Goal: Contribute content: Contribute content

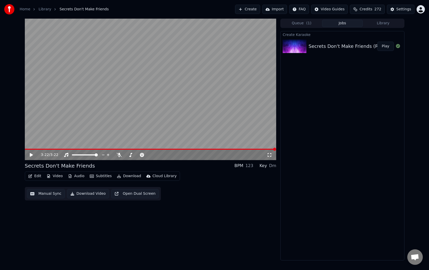
click at [32, 156] on icon at bounding box center [31, 155] width 3 height 4
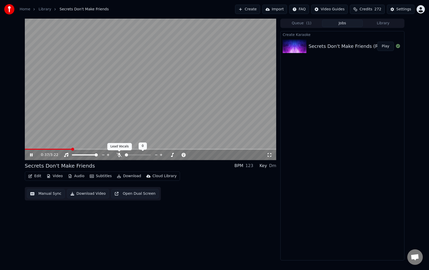
click at [118, 155] on icon at bounding box center [119, 155] width 5 height 4
click at [118, 155] on icon at bounding box center [119, 155] width 3 height 4
click at [118, 155] on icon at bounding box center [119, 155] width 5 height 4
click at [118, 155] on icon at bounding box center [119, 155] width 3 height 4
click at [32, 155] on icon at bounding box center [31, 154] width 3 height 3
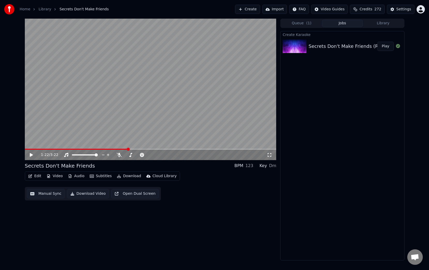
click at [350, 27] on div "Queue ( 1 ) Jobs Library" at bounding box center [342, 23] width 124 height 9
click at [350, 21] on button "Jobs" at bounding box center [342, 23] width 41 height 7
click at [319, 24] on button "Queue ( 1 )" at bounding box center [301, 23] width 41 height 7
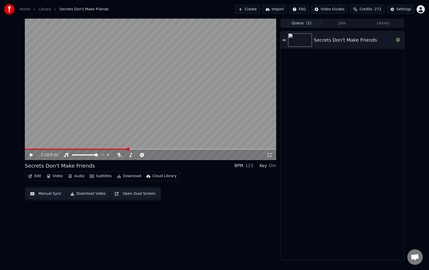
click at [284, 41] on icon at bounding box center [284, 40] width 3 height 4
click at [32, 155] on icon at bounding box center [31, 154] width 3 height 3
click at [257, 11] on button "Create" at bounding box center [247, 9] width 25 height 9
click at [259, 10] on button "Create" at bounding box center [247, 9] width 25 height 9
click at [305, 10] on html "Home Library Secrets Don't Make Friends Create Import FAQ Video Guides Credits …" at bounding box center [214, 135] width 429 height 270
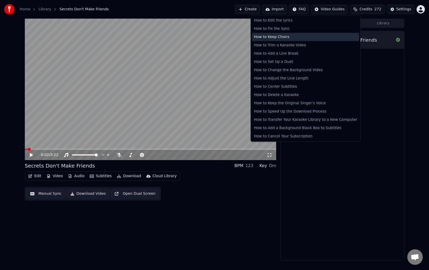
click at [284, 40] on div "How to Keep Choirs" at bounding box center [305, 37] width 107 height 8
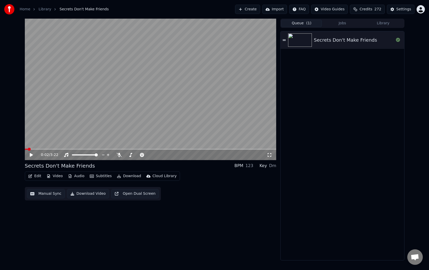
click at [280, 7] on button "Import" at bounding box center [274, 9] width 25 height 9
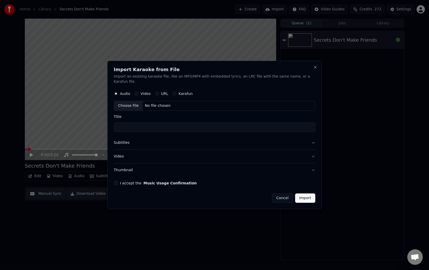
click at [128, 104] on div "Choose File" at bounding box center [128, 105] width 29 height 9
type input "**********"
click at [187, 92] on label "Karafun" at bounding box center [186, 94] width 14 height 4
click at [177, 92] on button "Karafun" at bounding box center [174, 94] width 4 height 4
click at [126, 92] on label "Audio" at bounding box center [125, 94] width 10 height 4
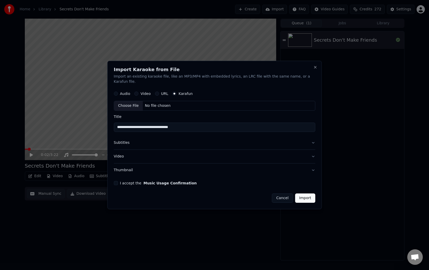
click at [118, 92] on button "Audio" at bounding box center [116, 94] width 4 height 4
click at [163, 143] on button "Subtitles" at bounding box center [215, 142] width 202 height 13
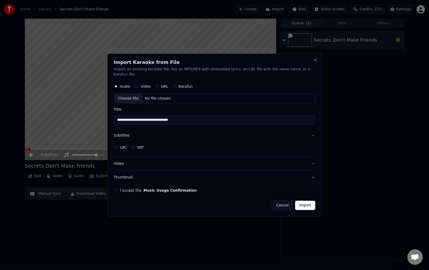
click at [163, 159] on button "Video" at bounding box center [215, 163] width 202 height 13
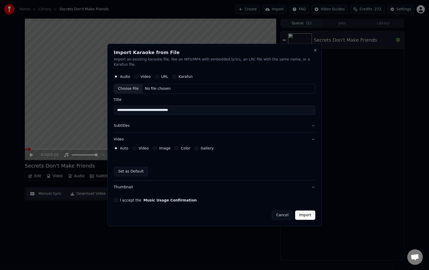
click at [140, 198] on label "I accept the Music Usage Confirmation" at bounding box center [158, 200] width 77 height 4
click at [118, 198] on button "I accept the Music Usage Confirmation" at bounding box center [116, 200] width 4 height 4
click at [305, 211] on button "Import" at bounding box center [305, 214] width 20 height 9
click at [302, 210] on button "Import" at bounding box center [305, 214] width 20 height 9
click at [314, 52] on button "Close" at bounding box center [315, 50] width 4 height 4
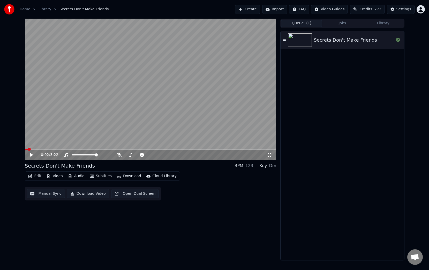
click at [73, 176] on button "Audio" at bounding box center [76, 175] width 21 height 7
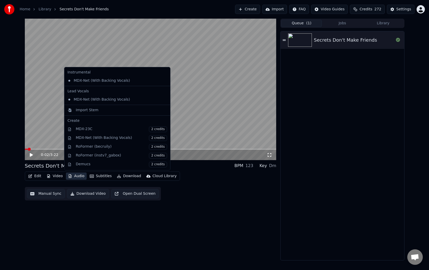
click at [303, 13] on html "Home Library Secrets Don't Make Friends Create Import FAQ Video Guides Credits …" at bounding box center [214, 135] width 429 height 270
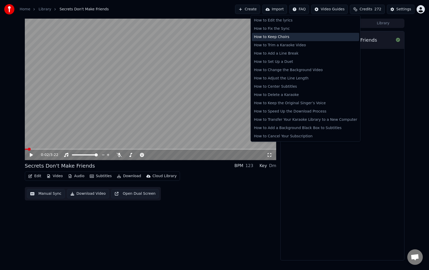
click at [319, 40] on div "How to Keep Choirs" at bounding box center [305, 37] width 107 height 8
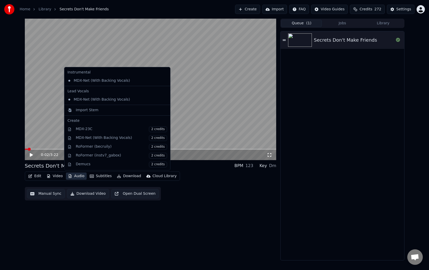
click at [81, 177] on button "Audio" at bounding box center [76, 175] width 21 height 7
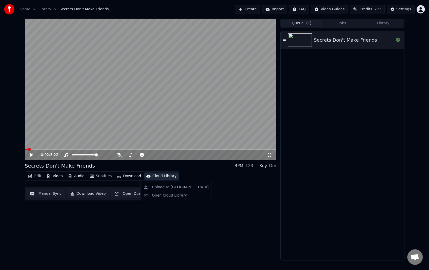
click at [281, 9] on button "Import" at bounding box center [274, 9] width 25 height 9
click at [245, 9] on button "Create" at bounding box center [247, 9] width 25 height 9
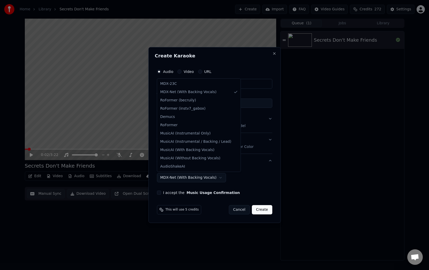
click at [182, 181] on body "**********" at bounding box center [214, 135] width 429 height 270
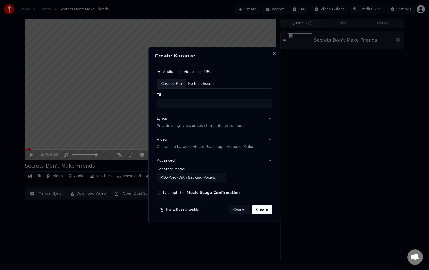
click at [182, 181] on body "**********" at bounding box center [214, 135] width 429 height 270
click at [179, 107] on input "Title" at bounding box center [214, 103] width 115 height 9
type input "**********"
click at [183, 124] on p "Provide song lyrics or select an auto lyrics model" at bounding box center [201, 125] width 89 height 5
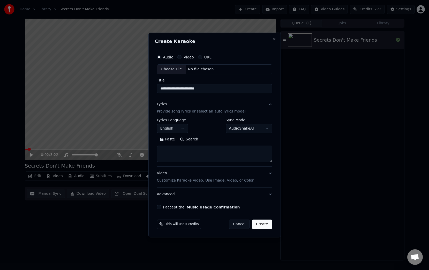
click at [188, 155] on textarea at bounding box center [214, 154] width 115 height 17
paste textarea "**********"
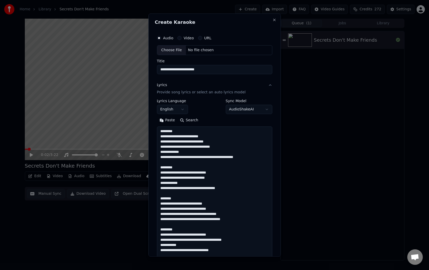
scroll to position [234, 0]
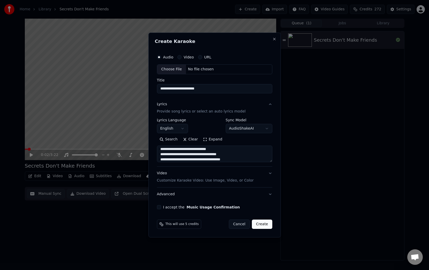
type textarea "**********"
click at [220, 88] on input "**********" at bounding box center [214, 88] width 115 height 9
click at [206, 113] on p "Provide song lyrics or select an auto lyrics model" at bounding box center [201, 111] width 89 height 5
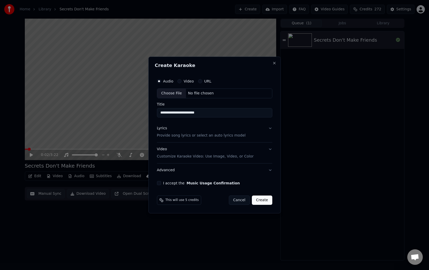
click at [196, 138] on button "Lyrics Provide song lyrics or select an auto lyrics model" at bounding box center [214, 132] width 115 height 21
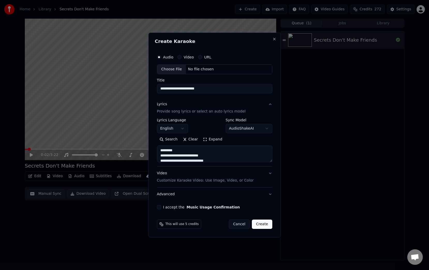
click at [197, 157] on textarea at bounding box center [214, 154] width 115 height 17
click at [168, 209] on label "I accept the Music Usage Confirmation" at bounding box center [201, 207] width 77 height 4
click at [161, 209] on button "I accept the Music Usage Confirmation" at bounding box center [159, 207] width 4 height 4
click at [189, 193] on button "Advanced" at bounding box center [214, 193] width 115 height 13
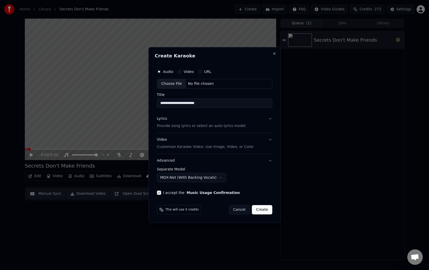
click at [266, 213] on button "Create" at bounding box center [262, 209] width 20 height 9
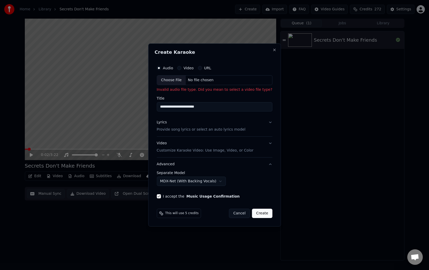
click at [175, 79] on div "Choose File" at bounding box center [171, 79] width 29 height 9
type input "**********"
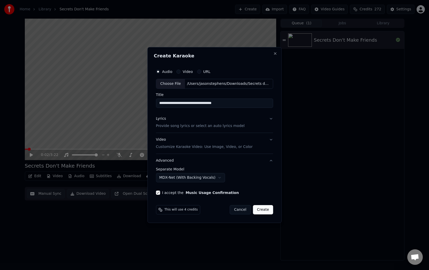
click at [263, 213] on button "Create" at bounding box center [263, 209] width 20 height 9
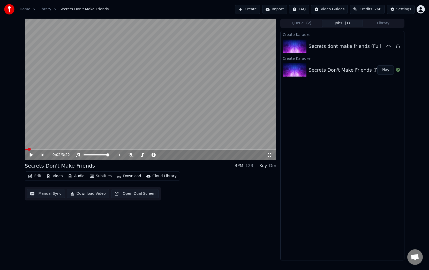
click at [344, 21] on button "Jobs ( 1 )" at bounding box center [342, 23] width 41 height 7
click at [343, 25] on button "Jobs ( 1 )" at bounding box center [342, 23] width 41 height 7
click at [342, 23] on button "Jobs ( 1 )" at bounding box center [342, 23] width 41 height 7
click at [329, 49] on div "Secrets dont make friends (Full Version)" at bounding box center [354, 46] width 93 height 7
click at [338, 24] on button "Jobs ( 1 )" at bounding box center [342, 23] width 41 height 7
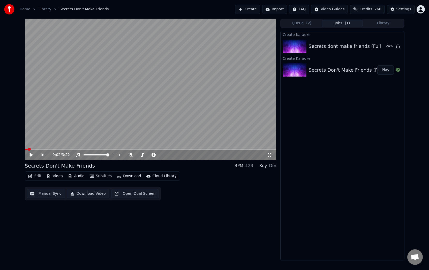
click at [297, 25] on button "Queue ( 2 )" at bounding box center [301, 23] width 41 height 7
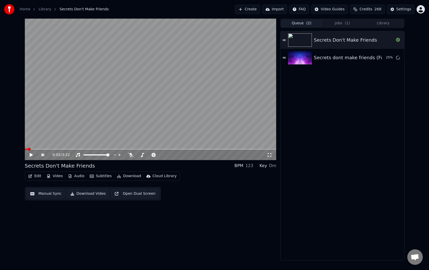
click at [283, 39] on icon at bounding box center [284, 39] width 3 height 1
click at [30, 154] on icon at bounding box center [31, 154] width 3 height 3
click at [384, 23] on button "Library" at bounding box center [383, 23] width 41 height 7
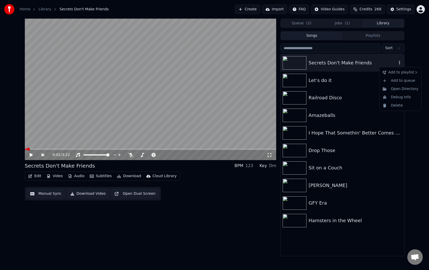
click at [399, 63] on icon "button" at bounding box center [399, 62] width 5 height 4
click at [397, 107] on div "Delete" at bounding box center [401, 105] width 40 height 8
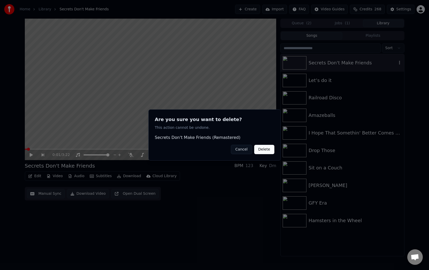
click at [269, 148] on button "Delete" at bounding box center [264, 149] width 20 height 9
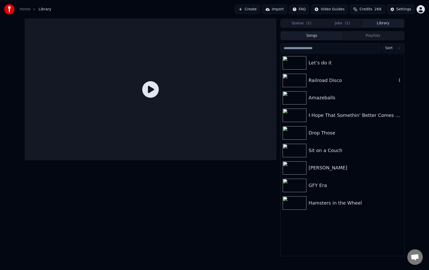
click at [337, 76] on div "Railroad Disco" at bounding box center [342, 81] width 123 height 18
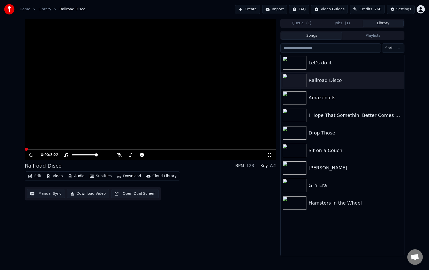
click at [153, 175] on div "Cloud Library" at bounding box center [165, 175] width 24 height 5
click at [303, 81] on img at bounding box center [295, 80] width 24 height 13
click at [398, 79] on icon "button" at bounding box center [399, 80] width 5 height 4
click at [398, 78] on icon "button" at bounding box center [399, 80] width 5 height 4
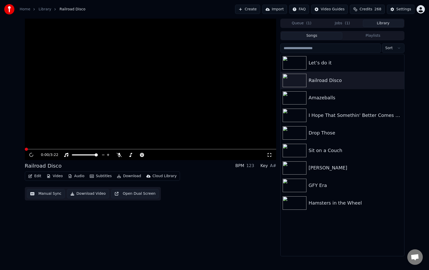
click at [368, 35] on button "Playlists" at bounding box center [372, 35] width 61 height 7
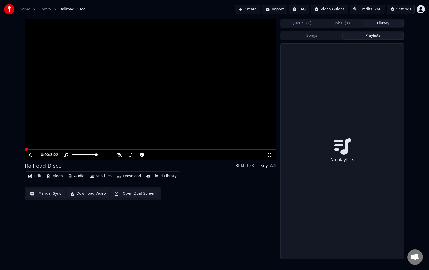
click at [322, 37] on button "Songs" at bounding box center [311, 35] width 61 height 7
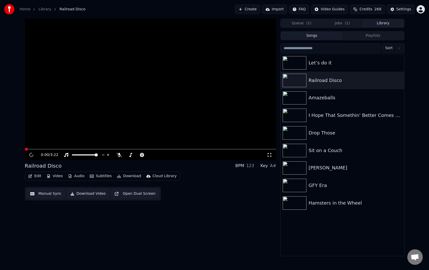
click at [341, 21] on button "Jobs ( 1 )" at bounding box center [342, 23] width 41 height 7
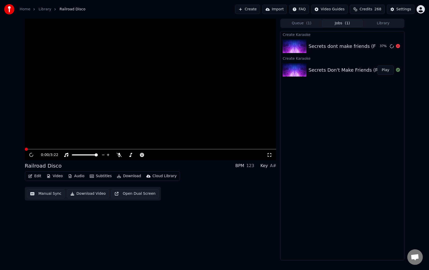
click at [301, 24] on button "Queue ( 1 )" at bounding box center [301, 23] width 41 height 7
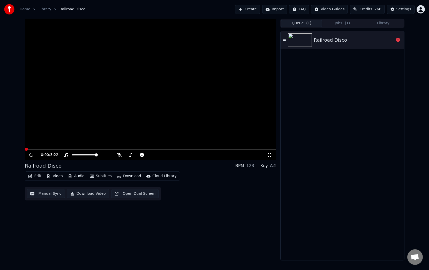
click at [284, 41] on icon at bounding box center [284, 40] width 3 height 4
click at [24, 11] on link "Home" at bounding box center [25, 9] width 11 height 5
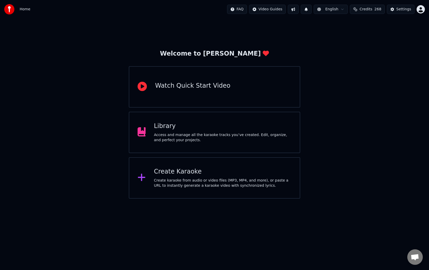
click at [182, 135] on div "Access and manage all the karaoke tracks you’ve created. Edit, organize, and pe…" at bounding box center [223, 137] width 138 height 10
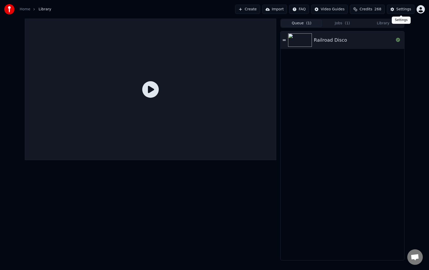
click at [397, 10] on div "Settings" at bounding box center [403, 9] width 15 height 5
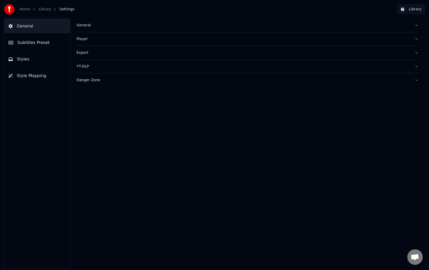
click at [93, 68] on div "YT-DLP" at bounding box center [244, 66] width 334 height 5
click at [88, 27] on div "General" at bounding box center [244, 25] width 334 height 5
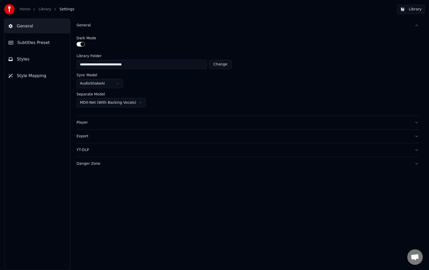
click at [99, 83] on html "**********" at bounding box center [214, 135] width 429 height 270
click at [167, 79] on html "**********" at bounding box center [214, 135] width 429 height 270
click at [102, 106] on html "**********" at bounding box center [214, 135] width 429 height 270
click at [180, 95] on html "**********" at bounding box center [214, 135] width 429 height 270
click at [111, 124] on div "Player" at bounding box center [244, 122] width 334 height 5
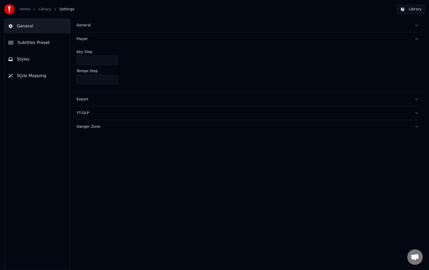
click at [107, 98] on div "Export" at bounding box center [244, 99] width 334 height 5
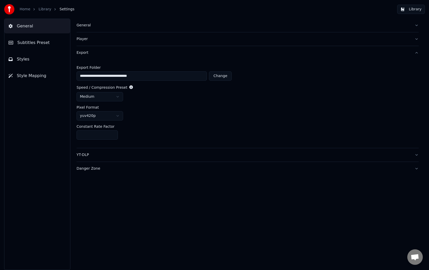
click at [123, 154] on div "YT-DLP" at bounding box center [244, 154] width 334 height 5
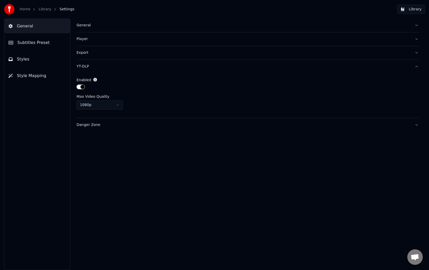
click at [104, 123] on div "Danger Zone" at bounding box center [244, 124] width 334 height 5
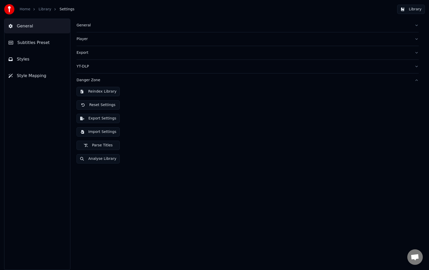
click at [103, 91] on button "Reindex Library" at bounding box center [98, 91] width 43 height 9
click at [112, 118] on button "Export Settings" at bounding box center [98, 118] width 43 height 9
click at [26, 9] on link "Home" at bounding box center [25, 9] width 11 height 5
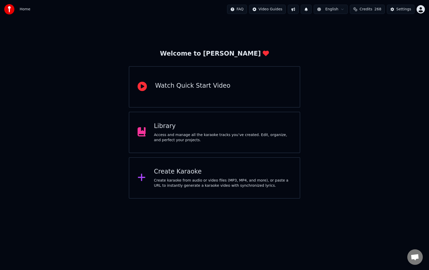
click at [180, 136] on div "Access and manage all the karaoke tracks you’ve created. Edit, organize, and pe…" at bounding box center [223, 137] width 138 height 10
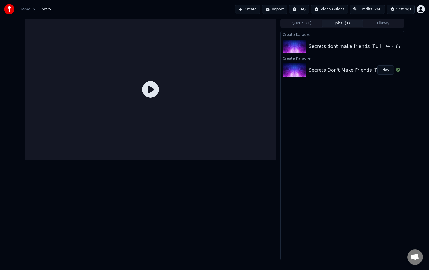
click at [337, 22] on button "Jobs ( 1 )" at bounding box center [342, 23] width 41 height 7
click at [375, 20] on button "Library" at bounding box center [383, 23] width 41 height 7
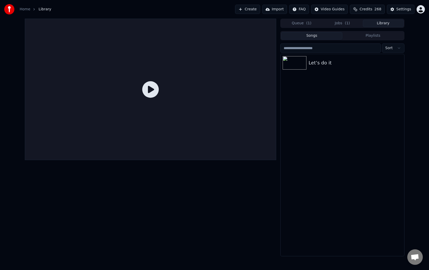
click at [381, 24] on button "Library" at bounding box center [383, 23] width 41 height 7
click at [399, 63] on icon "button" at bounding box center [399, 62] width 5 height 4
click at [399, 60] on button "button" at bounding box center [399, 63] width 5 height 6
click at [295, 7] on html "Home Library Create Import FAQ Video Guides Credits 268 Settings Queue ( 1 ) Jo…" at bounding box center [214, 135] width 429 height 270
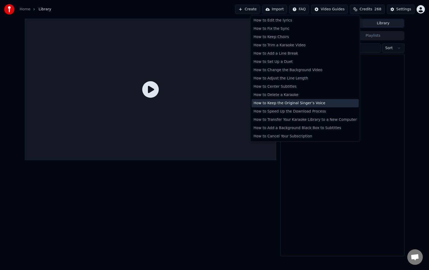
click at [305, 105] on div "How to Keep the Original Singer’s Voice" at bounding box center [305, 103] width 107 height 8
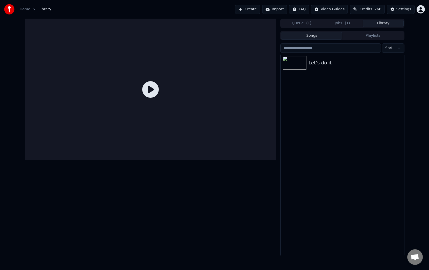
click at [339, 22] on button "Jobs ( 1 )" at bounding box center [342, 23] width 41 height 7
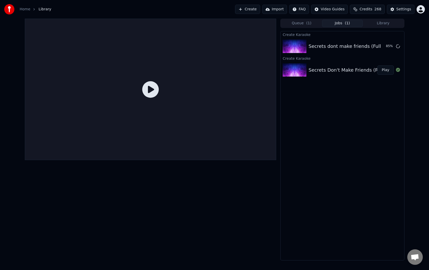
click at [329, 10] on html "Home Library Create Import FAQ Video Guides Credits 268 Settings Queue ( 1 ) Jo…" at bounding box center [214, 135] width 429 height 270
click at [330, 32] on div "Lyrics Sync Guide" at bounding box center [332, 29] width 36 height 8
click at [308, 48] on div "Secrets dont make friends (Full Version)" at bounding box center [354, 46] width 93 height 7
click at [322, 46] on div "Secrets dont make friends (Full Version)" at bounding box center [354, 46] width 93 height 7
click at [387, 45] on button "Play" at bounding box center [385, 46] width 16 height 9
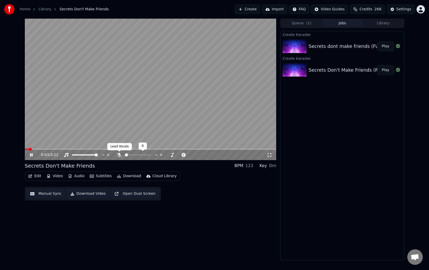
click at [119, 155] on icon at bounding box center [119, 155] width 5 height 4
click at [119, 153] on icon at bounding box center [119, 155] width 3 height 4
click at [120, 155] on icon at bounding box center [119, 155] width 5 height 4
click at [141, 155] on span at bounding box center [140, 154] width 3 height 3
click at [118, 155] on icon at bounding box center [119, 155] width 5 height 4
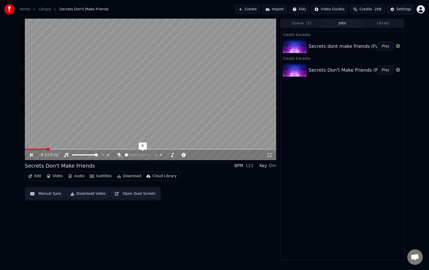
click at [118, 155] on icon at bounding box center [119, 155] width 5 height 4
drag, startPoint x: 149, startPoint y: 153, endPoint x: 162, endPoint y: 153, distance: 12.7
click at [162, 153] on div at bounding box center [143, 154] width 42 height 5
click at [170, 158] on div "0:21 / 3:22" at bounding box center [151, 155] width 252 height 10
click at [157, 154] on div at bounding box center [166, 154] width 42 height 5
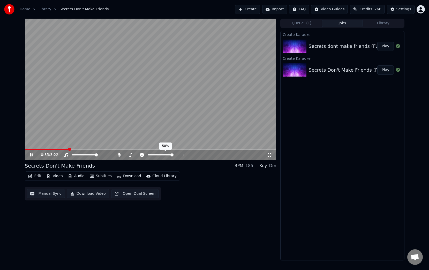
click at [173, 154] on span at bounding box center [171, 154] width 3 height 3
click at [160, 155] on span at bounding box center [160, 154] width 3 height 3
click at [118, 155] on icon at bounding box center [119, 155] width 5 height 4
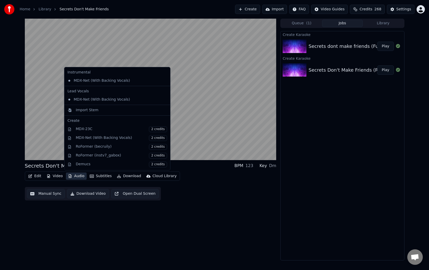
click at [75, 176] on button "Audio" at bounding box center [76, 175] width 21 height 7
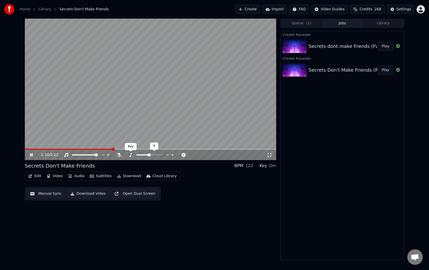
click at [130, 155] on icon at bounding box center [130, 155] width 5 height 4
click at [120, 156] on icon at bounding box center [119, 155] width 5 height 4
click at [142, 154] on span at bounding box center [141, 154] width 3 height 3
click at [131, 156] on icon at bounding box center [130, 155] width 5 height 4
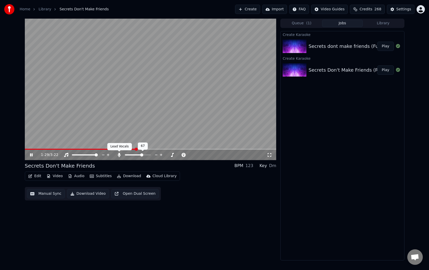
click at [120, 155] on icon at bounding box center [119, 155] width 5 height 4
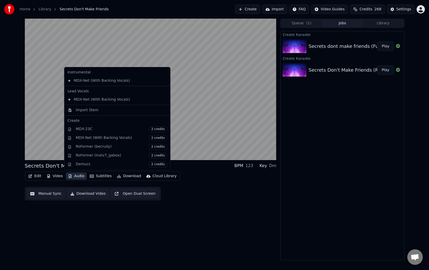
click at [76, 177] on button "Audio" at bounding box center [76, 175] width 21 height 7
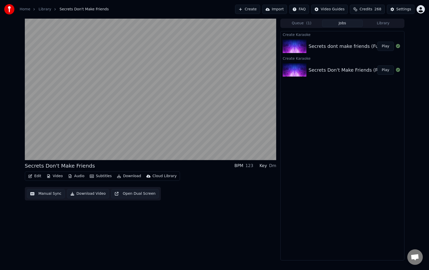
click at [217, 216] on div "Secrets Don't Make Friends BPM 123 Key Dm Edit Video Audio Subtitles Download C…" at bounding box center [151, 140] width 252 height 242
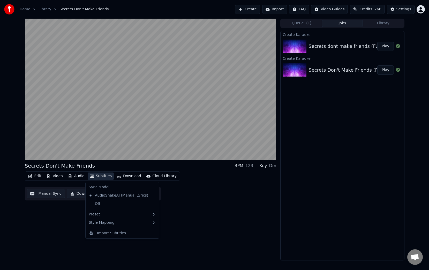
click at [100, 176] on button "Subtitles" at bounding box center [101, 175] width 26 height 7
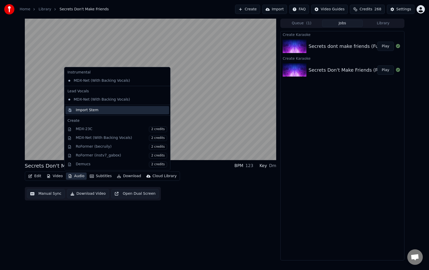
click at [92, 109] on div "Import Stem" at bounding box center [87, 110] width 23 height 5
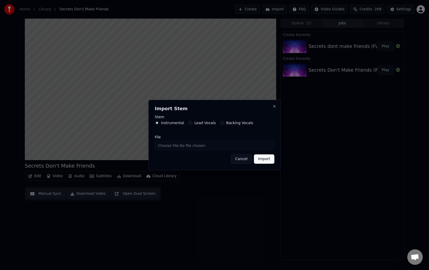
click at [205, 146] on input "File" at bounding box center [214, 145] width 119 height 9
click at [207, 124] on label "Lead Vocals" at bounding box center [204, 123] width 21 height 4
click at [192, 124] on button "Lead Vocals" at bounding box center [190, 123] width 4 height 4
click at [176, 148] on input "File" at bounding box center [214, 145] width 119 height 9
type input "**********"
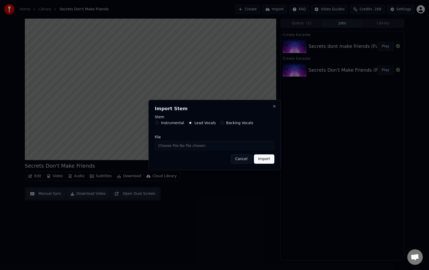
click at [173, 121] on label "Instrumental" at bounding box center [172, 123] width 23 height 4
click at [159, 121] on button "Instrumental" at bounding box center [157, 123] width 4 height 4
click at [203, 124] on label "Lead Vocals" at bounding box center [204, 123] width 21 height 4
click at [192, 124] on button "Lead Vocals" at bounding box center [190, 123] width 4 height 4
click at [239, 123] on label "Backing Vocals" at bounding box center [239, 123] width 27 height 4
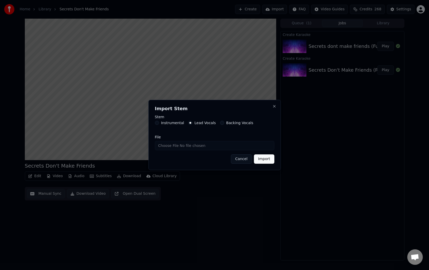
click at [224, 123] on button "Backing Vocals" at bounding box center [222, 123] width 4 height 4
click at [211, 121] on label "Lead Vocals" at bounding box center [204, 123] width 21 height 4
click at [192, 121] on button "Lead Vocals" at bounding box center [190, 123] width 4 height 4
click at [264, 162] on button "Import" at bounding box center [264, 158] width 20 height 9
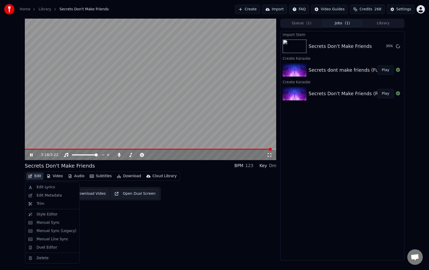
click at [37, 178] on button "Edit" at bounding box center [34, 175] width 17 height 7
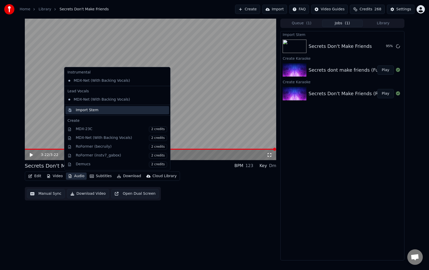
click at [88, 109] on div "Import Stem" at bounding box center [87, 110] width 23 height 5
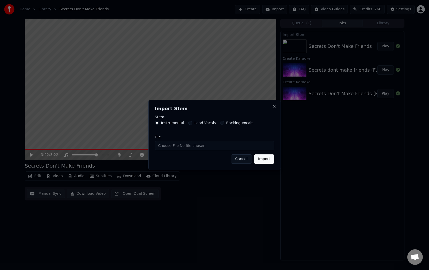
click at [181, 149] on input "File" at bounding box center [214, 145] width 119 height 9
type input "**********"
click at [264, 159] on button "Import" at bounding box center [264, 158] width 20 height 9
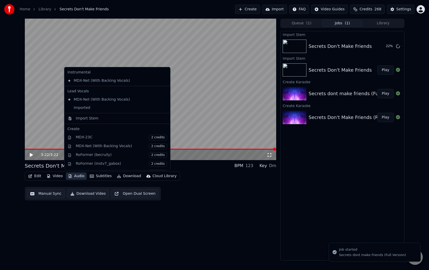
click at [76, 177] on button "Audio" at bounding box center [76, 175] width 21 height 7
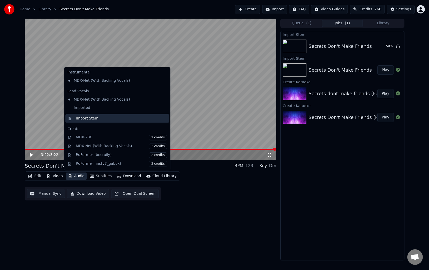
click at [95, 120] on div "Import Stem" at bounding box center [87, 118] width 23 height 5
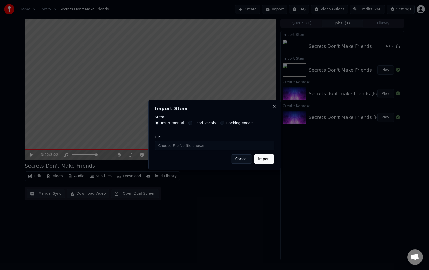
click at [227, 122] on label "Backing Vocals" at bounding box center [239, 123] width 27 height 4
click at [224, 122] on button "Backing Vocals" at bounding box center [222, 123] width 4 height 4
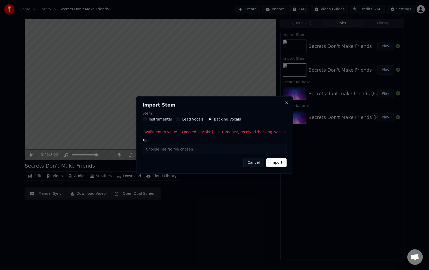
click at [188, 150] on input "File" at bounding box center [214, 149] width 144 height 9
type input "**********"
click at [284, 103] on button "Close" at bounding box center [286, 103] width 4 height 4
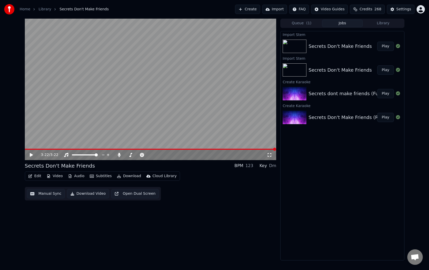
click at [84, 175] on button "Audio" at bounding box center [76, 175] width 21 height 7
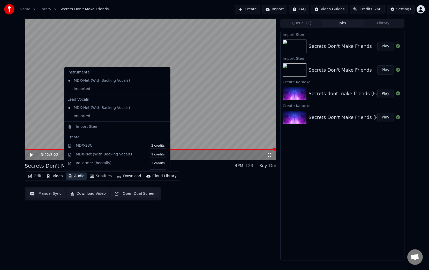
click at [163, 116] on icon at bounding box center [166, 116] width 6 height 4
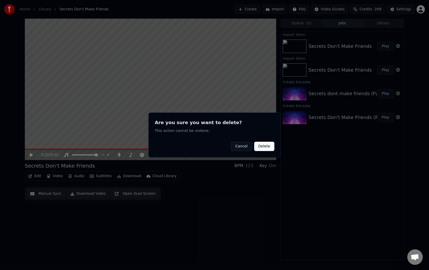
click at [261, 147] on button "Delete" at bounding box center [264, 146] width 20 height 9
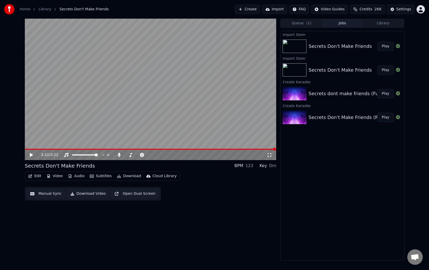
click at [74, 174] on button "Audio" at bounding box center [76, 175] width 21 height 7
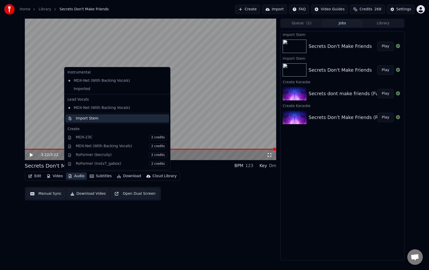
click at [101, 118] on div "Import Stem" at bounding box center [121, 118] width 91 height 5
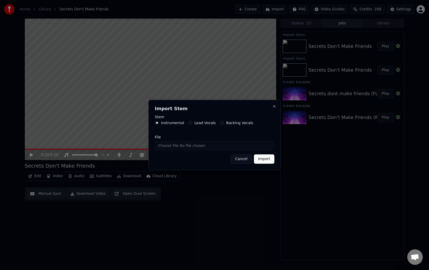
click at [233, 122] on label "Backing Vocals" at bounding box center [239, 123] width 27 height 4
click at [224, 122] on button "Backing Vocals" at bounding box center [222, 123] width 4 height 4
click at [179, 147] on input "File" at bounding box center [214, 145] width 119 height 9
type input "**********"
click at [263, 157] on button "Import" at bounding box center [264, 158] width 20 height 9
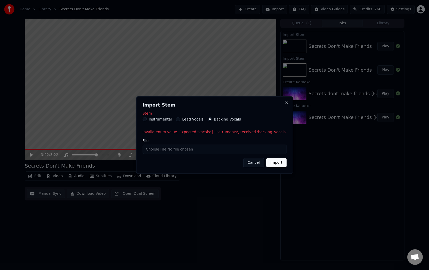
click at [193, 119] on label "Lead Vocals" at bounding box center [192, 119] width 21 height 4
click at [180, 119] on button "Lead Vocals" at bounding box center [178, 119] width 4 height 4
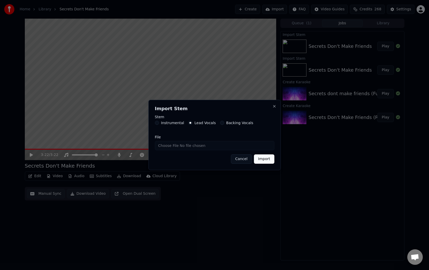
click at [178, 124] on label "Instrumental" at bounding box center [172, 123] width 23 height 4
click at [159, 124] on button "Instrumental" at bounding box center [157, 123] width 4 height 4
click at [244, 160] on button "Cancel" at bounding box center [241, 158] width 21 height 9
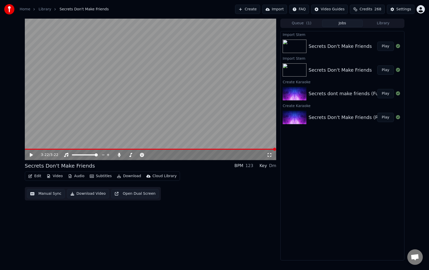
click at [341, 68] on div "Secrets Don't Make Friends" at bounding box center [339, 69] width 63 height 7
click at [388, 71] on button "Play" at bounding box center [385, 69] width 16 height 9
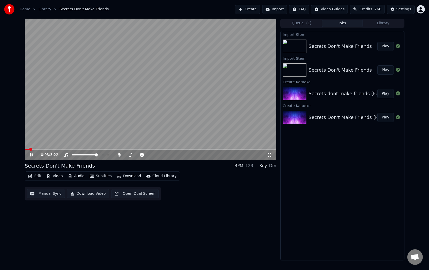
click at [64, 150] on span at bounding box center [151, 149] width 252 height 1
click at [346, 50] on div "Secrets Don't Make Friends Play" at bounding box center [342, 46] width 123 height 18
click at [354, 42] on div "Secrets Don't Make Friends Play" at bounding box center [342, 46] width 123 height 18
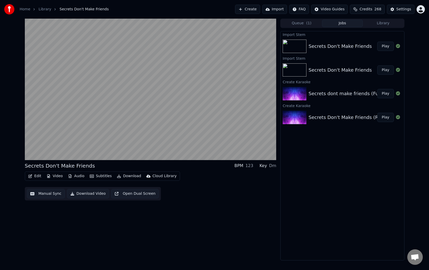
click at [384, 45] on button "Play" at bounding box center [385, 46] width 16 height 9
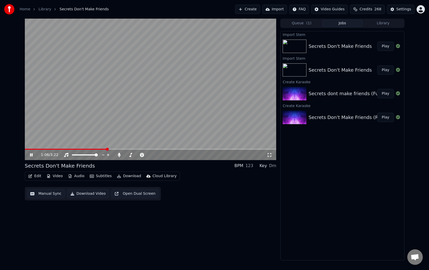
click at [107, 149] on span at bounding box center [151, 149] width 252 height 1
click at [30, 158] on div "1:10 / 3:22" at bounding box center [151, 155] width 252 height 10
click at [30, 155] on icon at bounding box center [31, 154] width 3 height 3
click at [142, 156] on icon at bounding box center [141, 155] width 5 height 4
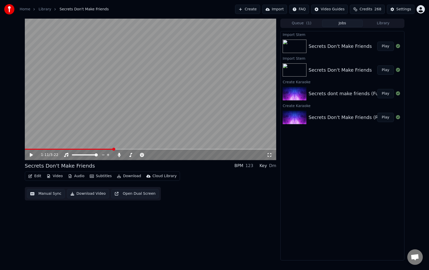
click at [36, 174] on button "Edit" at bounding box center [34, 175] width 17 height 7
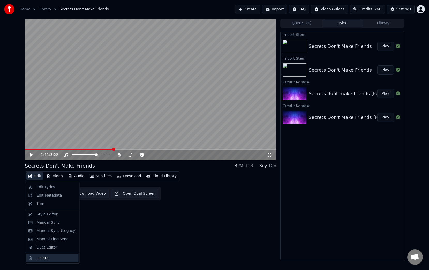
click at [41, 260] on div "Delete" at bounding box center [43, 257] width 12 height 5
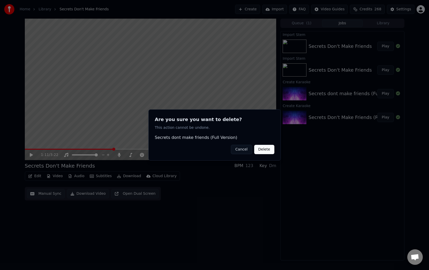
click at [268, 152] on button "Delete" at bounding box center [264, 149] width 20 height 9
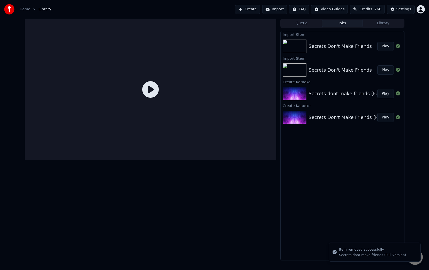
click at [387, 48] on button "Play" at bounding box center [385, 46] width 16 height 9
click at [337, 46] on div "Secrets Don't Make Friends" at bounding box center [339, 46] width 63 height 7
click at [385, 70] on button "Play" at bounding box center [385, 69] width 16 height 9
click at [386, 71] on button "Play" at bounding box center [385, 69] width 16 height 9
click at [303, 72] on img at bounding box center [295, 69] width 24 height 13
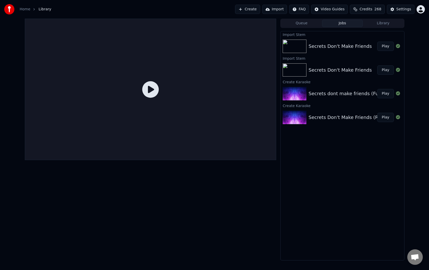
click at [295, 48] on img at bounding box center [295, 46] width 24 height 13
click at [400, 45] on div at bounding box center [398, 46] width 8 height 6
click at [384, 46] on button "Play" at bounding box center [385, 46] width 16 height 9
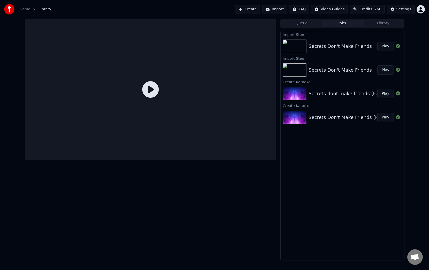
click at [384, 46] on button "Play" at bounding box center [385, 46] width 16 height 9
click at [349, 22] on button "Jobs" at bounding box center [342, 23] width 41 height 7
drag, startPoint x: 349, startPoint y: 22, endPoint x: 380, endPoint y: 24, distance: 30.3
click at [379, 25] on div "Queue Jobs Library" at bounding box center [342, 23] width 124 height 9
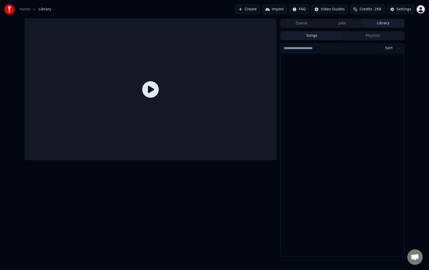
click at [380, 24] on button "Library" at bounding box center [383, 23] width 41 height 7
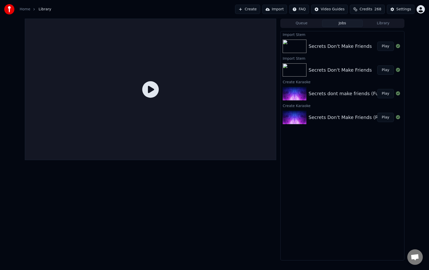
click at [341, 21] on button "Jobs" at bounding box center [342, 23] width 41 height 7
click at [361, 90] on div "Secrets dont make friends (Full Version)" at bounding box center [354, 93] width 93 height 7
click at [402, 5] on button "Settings" at bounding box center [401, 9] width 28 height 9
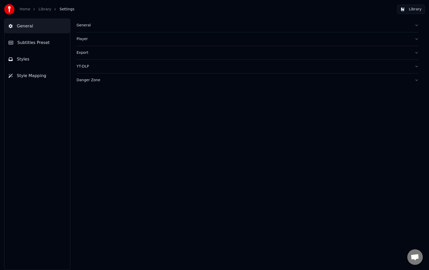
click at [98, 79] on div "Danger Zone" at bounding box center [244, 80] width 334 height 5
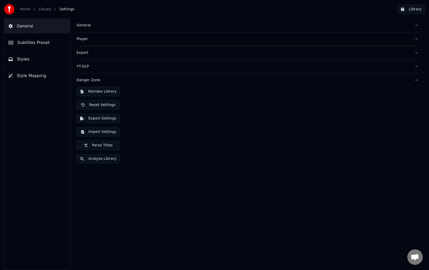
click at [111, 91] on button "Reindex Library" at bounding box center [98, 91] width 43 height 9
click at [23, 22] on button "General" at bounding box center [37, 26] width 66 height 14
click at [42, 8] on link "Library" at bounding box center [45, 9] width 13 height 5
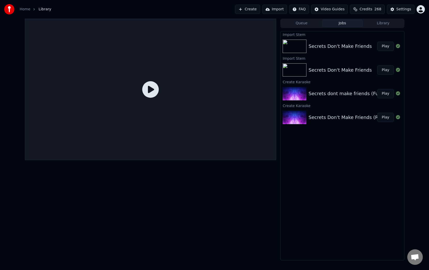
click at [390, 30] on div "Import Stem Secrets Don't Make Friends Play Import Stem Secrets Don't Make Frie…" at bounding box center [342, 145] width 124 height 230
click at [381, 24] on button "Library" at bounding box center [383, 23] width 41 height 7
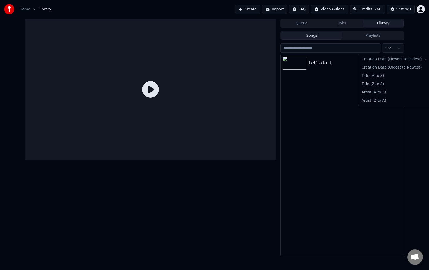
click at [387, 47] on html "Home Library Create Import FAQ Video Guides Credits 268 Settings Queue Jobs Lib…" at bounding box center [214, 135] width 429 height 270
click at [377, 37] on button "Playlists" at bounding box center [372, 35] width 61 height 7
click at [316, 39] on button "Songs" at bounding box center [311, 35] width 61 height 7
click at [307, 24] on button "Queue" at bounding box center [301, 23] width 41 height 7
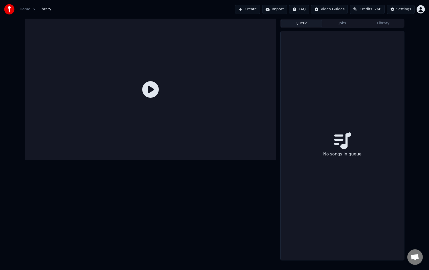
click at [349, 21] on button "Jobs" at bounding box center [342, 23] width 41 height 7
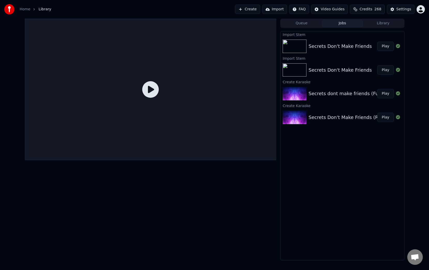
click at [393, 22] on button "Library" at bounding box center [383, 23] width 41 height 7
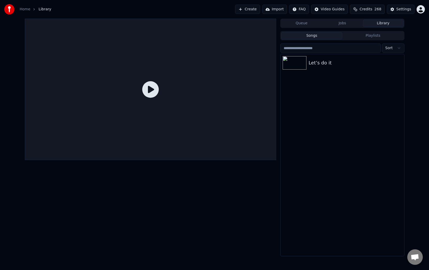
click at [278, 8] on button "Import" at bounding box center [274, 9] width 25 height 9
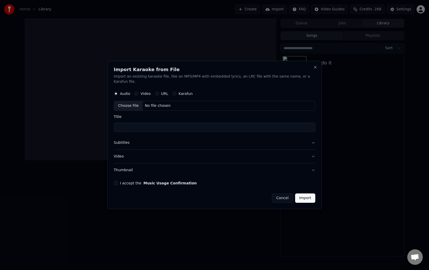
click at [132, 101] on div "Choose File" at bounding box center [128, 105] width 29 height 9
type input "**********"
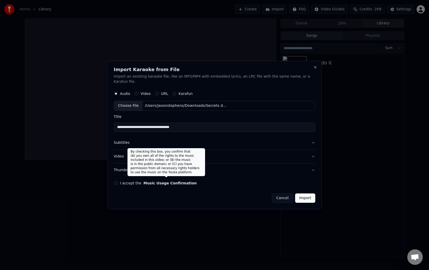
click at [157, 181] on button "Music Usage Confirmation" at bounding box center [169, 183] width 53 height 4
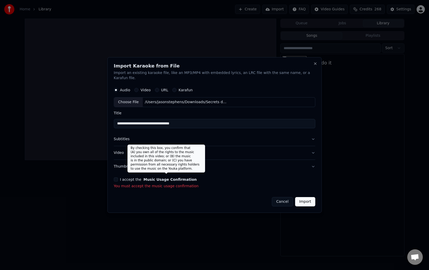
click at [144, 174] on form "**********" at bounding box center [215, 146] width 202 height 122
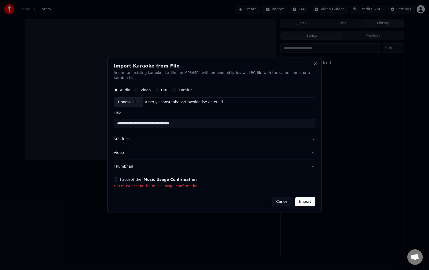
click at [132, 179] on div "I accept the Music Usage Confirmation You must accept the music usage confirmat…" at bounding box center [215, 182] width 202 height 11
click at [117, 177] on button "I accept the Music Usage Confirmation" at bounding box center [116, 179] width 4 height 4
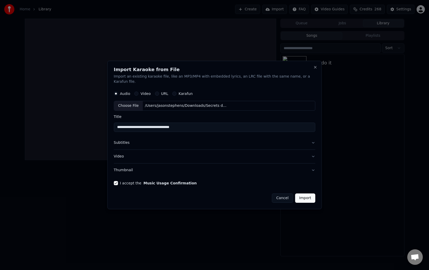
click at [285, 195] on button "Cancel" at bounding box center [282, 197] width 21 height 9
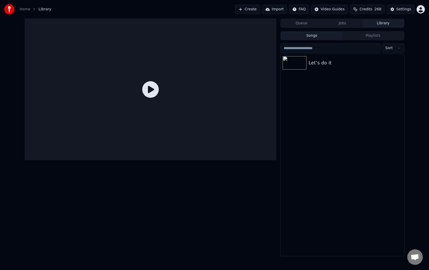
click at [258, 9] on button "Create" at bounding box center [247, 9] width 25 height 9
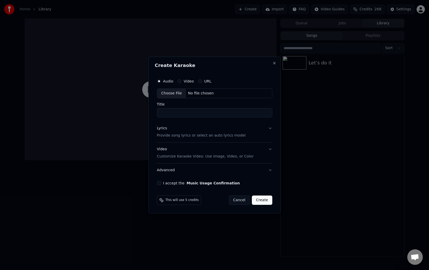
click at [175, 95] on div "Choose File" at bounding box center [171, 93] width 29 height 9
click at [231, 111] on input "**********" at bounding box center [214, 112] width 117 height 9
click at [177, 112] on input "**********" at bounding box center [214, 112] width 117 height 9
type input "**********"
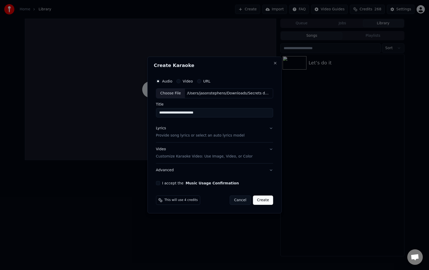
click at [218, 137] on p "Provide song lyrics or select an auto lyrics model" at bounding box center [200, 135] width 89 height 5
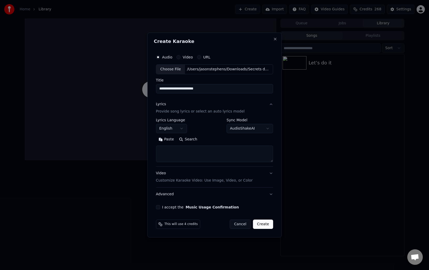
click at [197, 152] on textarea at bounding box center [214, 154] width 117 height 17
paste textarea "**********"
click at [228, 160] on textarea at bounding box center [214, 154] width 116 height 17
type textarea "**********"
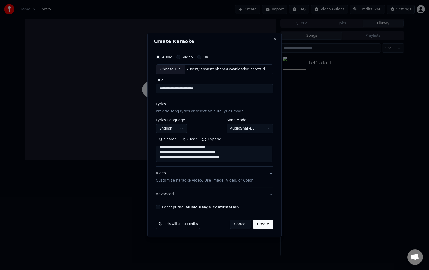
click at [164, 208] on label "I accept the Music Usage Confirmation" at bounding box center [200, 207] width 77 height 4
click at [160, 208] on button "I accept the Music Usage Confirmation" at bounding box center [158, 207] width 4 height 4
click at [191, 194] on button "Advanced" at bounding box center [214, 193] width 117 height 13
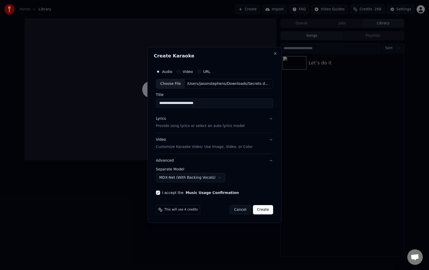
click at [264, 210] on button "Create" at bounding box center [263, 209] width 20 height 9
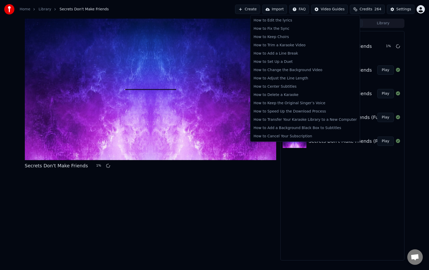
click at [306, 10] on html "Home Library Secrets Don't Make Friends Create Import FAQ Video Guides Credits …" at bounding box center [214, 135] width 429 height 270
click at [321, 38] on div "How to Keep Choirs" at bounding box center [305, 37] width 107 height 8
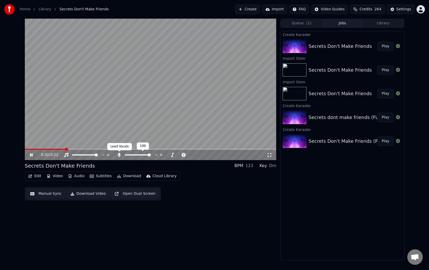
click at [119, 154] on icon at bounding box center [119, 155] width 3 height 4
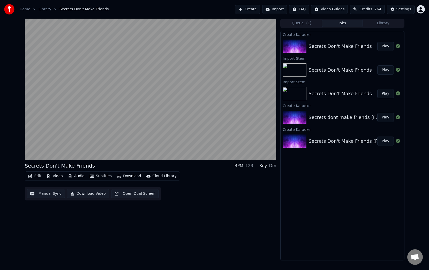
click at [125, 182] on div "Edit Video Audio Subtitles Download Cloud Library Manual Sync Download Video Op…" at bounding box center [151, 185] width 252 height 29
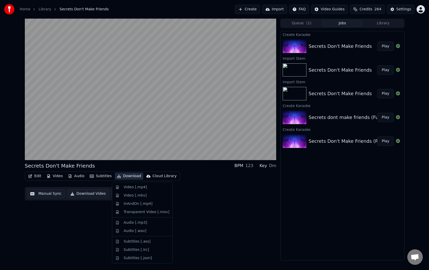
click at [126, 175] on button "Download" at bounding box center [129, 175] width 28 height 7
click at [136, 189] on div "Video [.mp4]" at bounding box center [135, 187] width 23 height 5
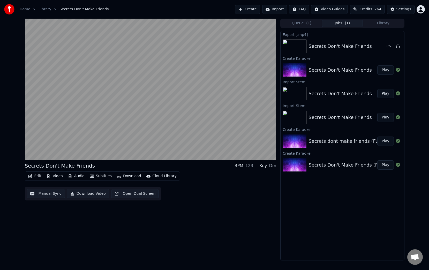
click at [163, 177] on div "Cloud Library" at bounding box center [165, 175] width 24 height 5
click at [166, 187] on div "Upload to [GEOGRAPHIC_DATA]" at bounding box center [180, 187] width 57 height 5
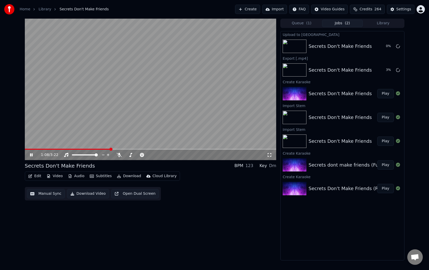
click at [32, 155] on icon at bounding box center [31, 154] width 3 height 3
click at [119, 156] on icon at bounding box center [119, 155] width 5 height 4
click at [126, 176] on button "Download" at bounding box center [129, 175] width 28 height 7
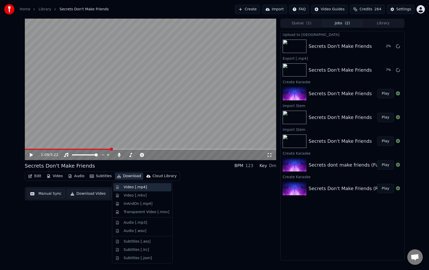
click at [133, 186] on div "Video [.mp4]" at bounding box center [135, 187] width 23 height 5
